Goal: Manage account settings

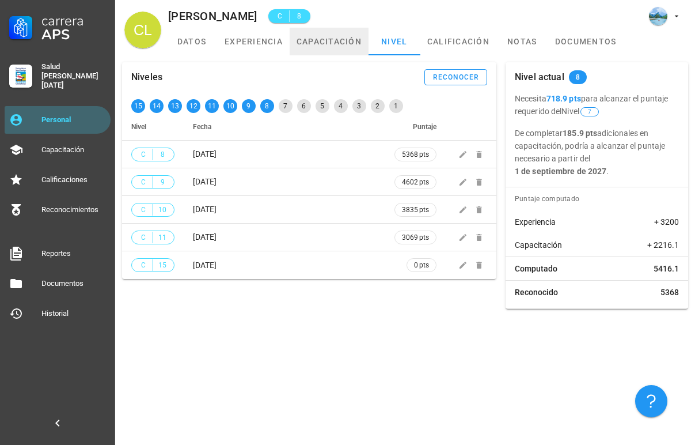
click at [308, 33] on link "capacitación" at bounding box center [329, 42] width 79 height 28
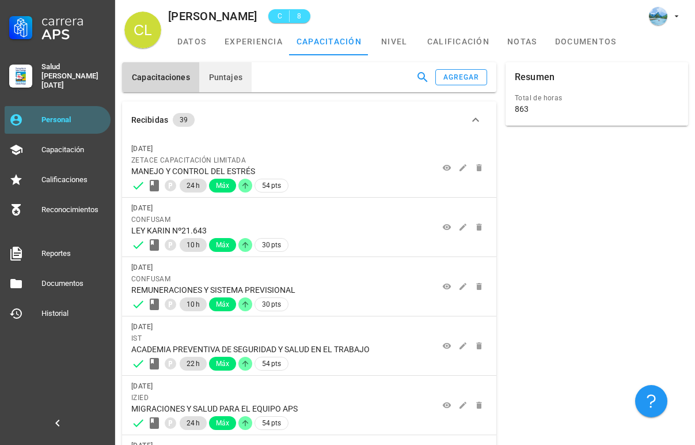
click at [220, 81] on span "Puntajes" at bounding box center [225, 77] width 34 height 9
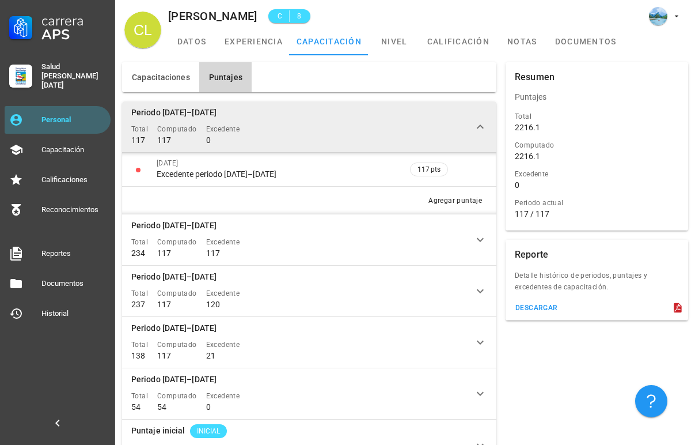
click at [244, 124] on div "Total 117 Computado 117 Excedente 0" at bounding box center [189, 135] width 117 height 24
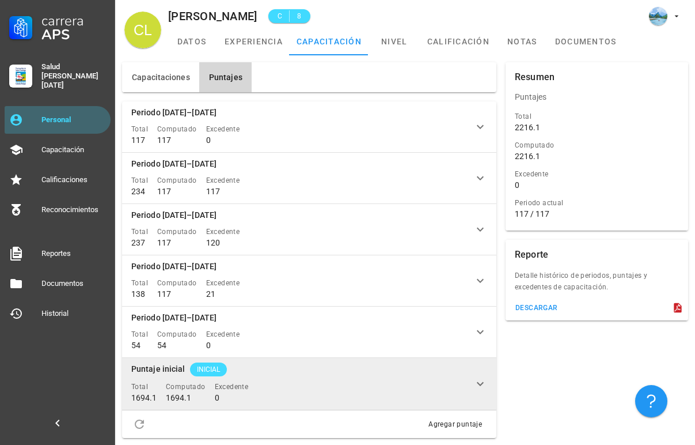
click at [412, 391] on td "Puntaje inicial INICIAL Total 1694.1 Computado 1694.1 Excedente 0" at bounding box center [293, 384] width 342 height 52
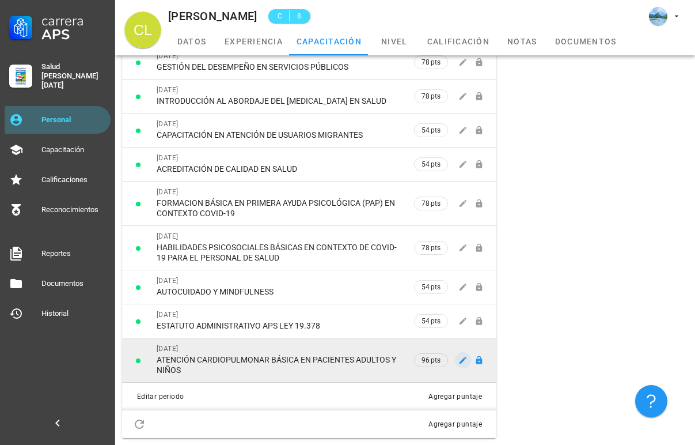
scroll to position [1072, 0]
click at [458, 362] on span "button" at bounding box center [463, 359] width 16 height 9
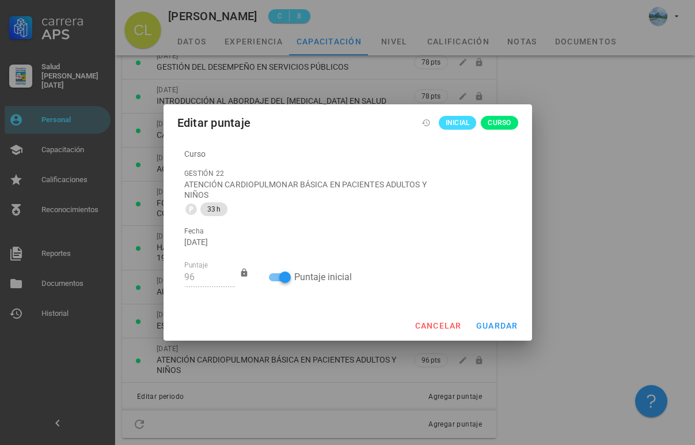
click at [328, 279] on label "Puntaje inicial" at bounding box center [360, 277] width 132 height 12
checkbox input "false"
click at [488, 324] on span "guardar" at bounding box center [497, 325] width 43 height 9
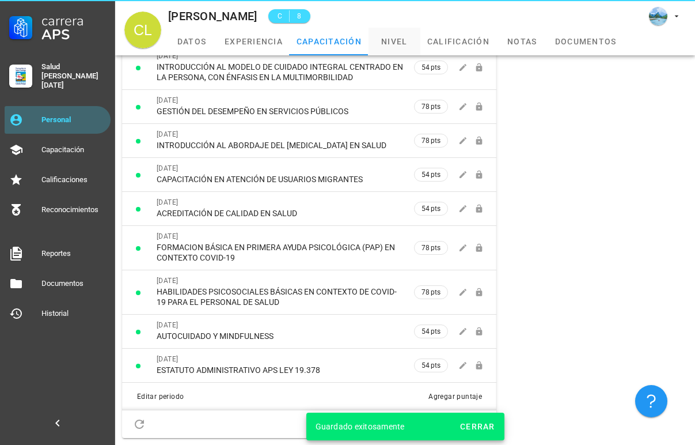
scroll to position [1028, 0]
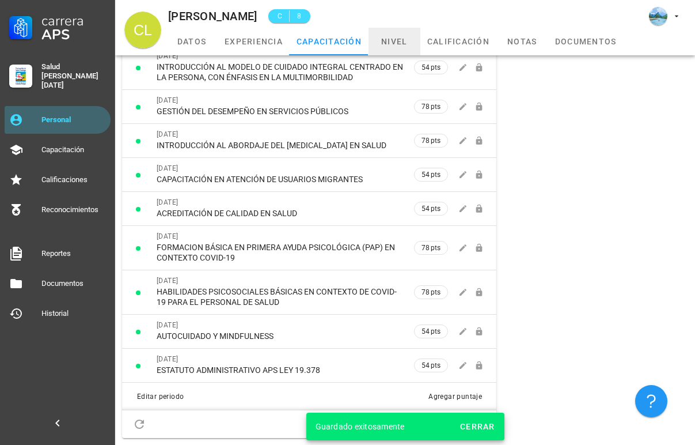
click at [393, 39] on link "nivel" at bounding box center [395, 42] width 52 height 28
